Goal: Transaction & Acquisition: Purchase product/service

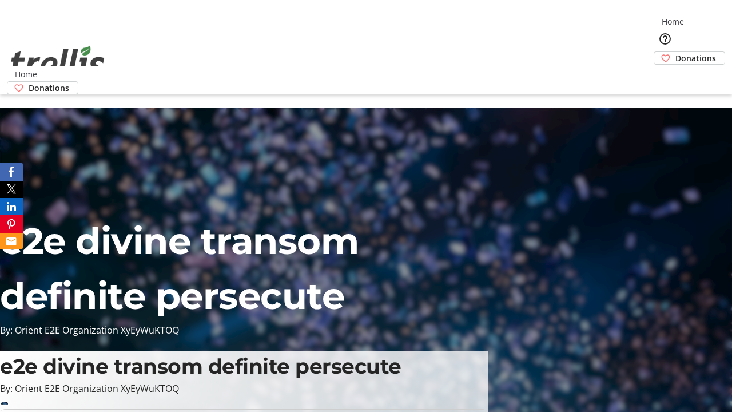
click at [676, 52] on span "Donations" at bounding box center [696, 58] width 41 height 12
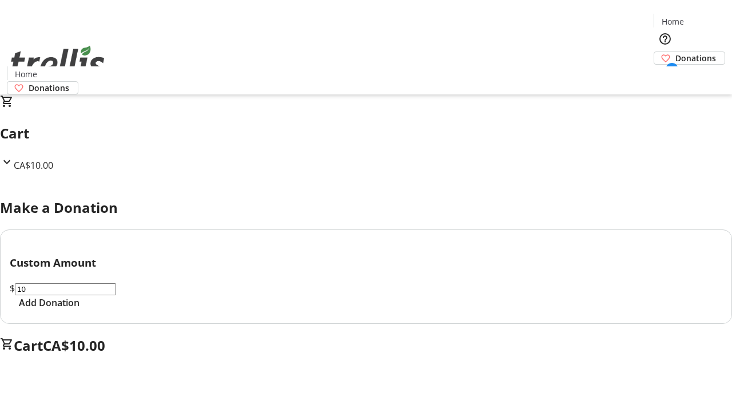
select select "CA"
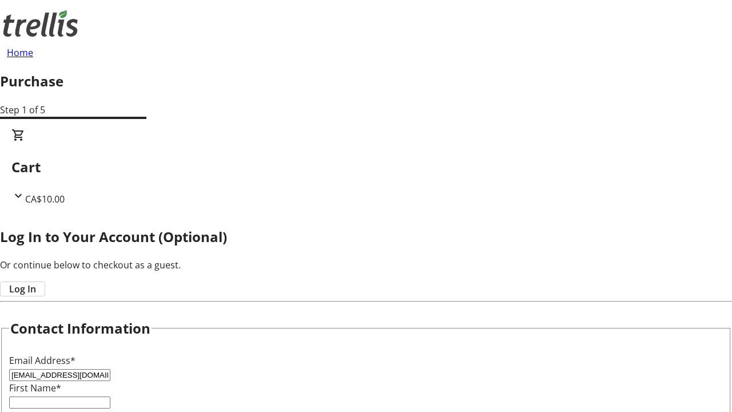
type input "[EMAIL_ADDRESS][DOMAIN_NAME]"
type input "Ava"
type input "[PERSON_NAME]"
type input "[STREET_ADDRESS][PERSON_NAME]"
type input "Kelowna"
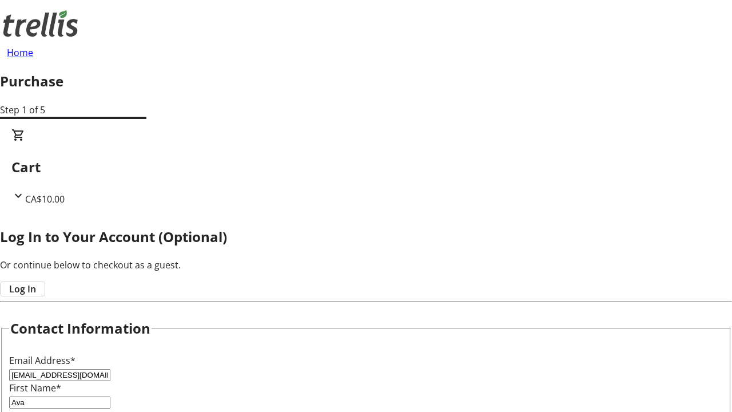
select select "BC"
type input "Kelowna"
type input "V1Y 0C2"
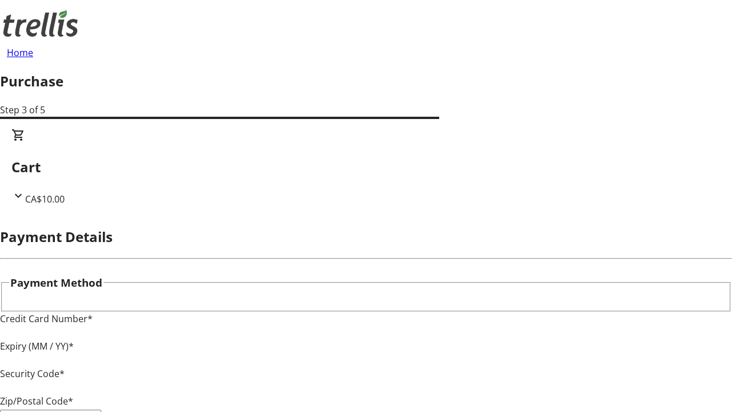
type input "V1Y 0C2"
